Goal: Task Accomplishment & Management: Use online tool/utility

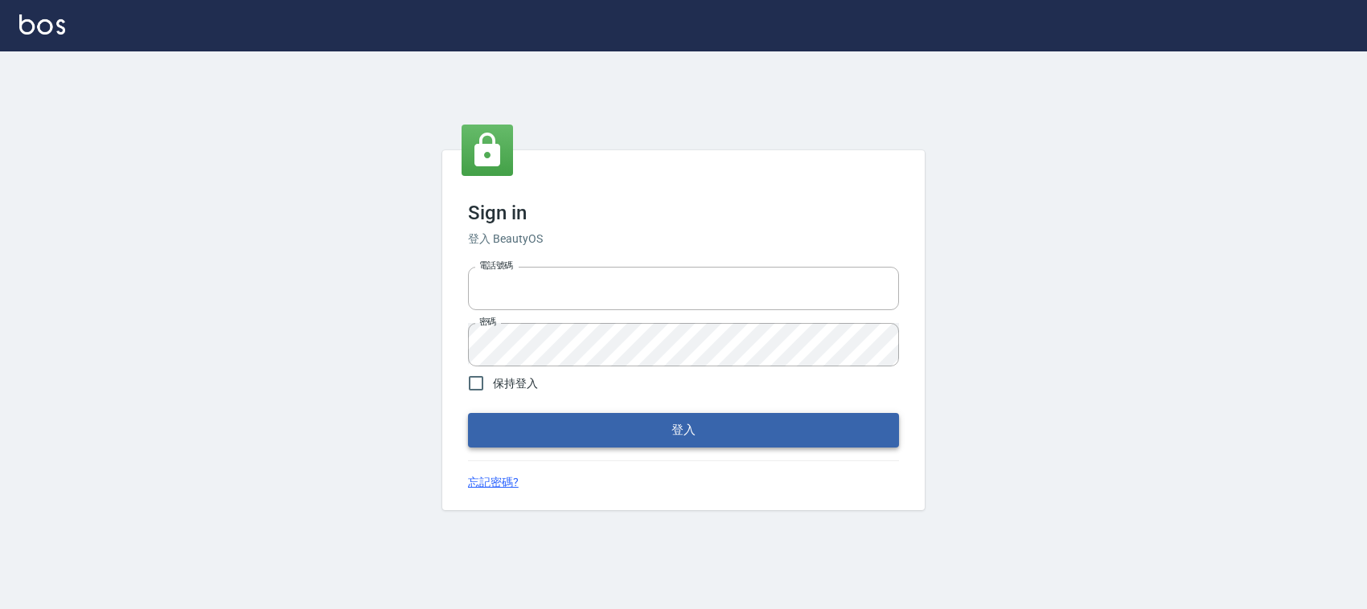
type input "0228335030"
click at [698, 433] on button "登入" at bounding box center [683, 430] width 431 height 34
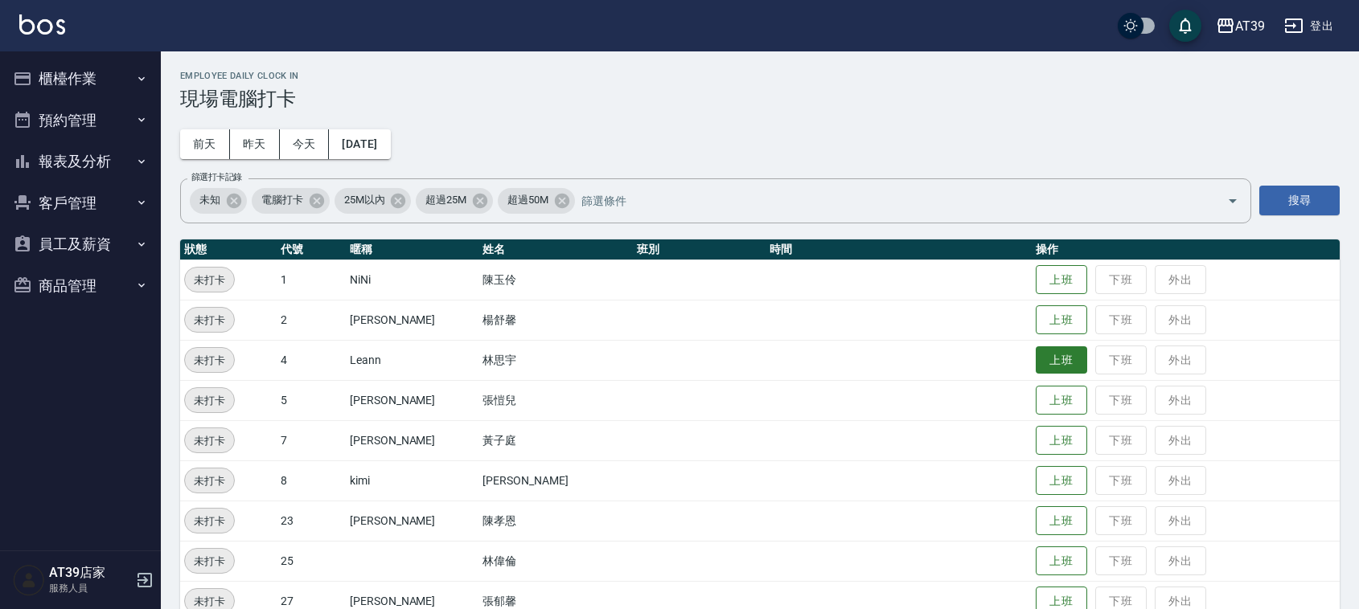
click at [1052, 352] on button "上班" at bounding box center [1060, 360] width 51 height 28
click at [1054, 489] on button "上班" at bounding box center [1060, 481] width 51 height 28
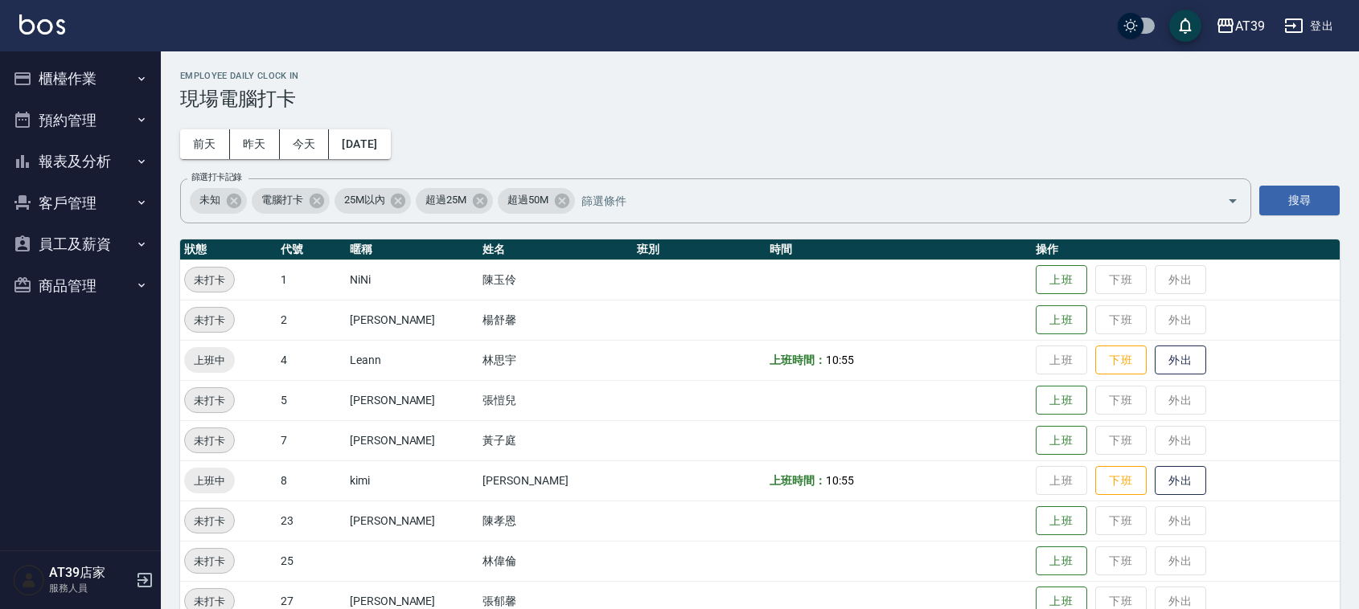
click at [919, 143] on div "Employee Daily Clock In 現場電腦打卡 前天 昨天 今天 2025/09/24 篩選打卡記錄 未知 電腦打卡 25M以內 超過25M 超…" at bounding box center [760, 466] width 1198 height 831
